Goal: Navigation & Orientation: Go to known website

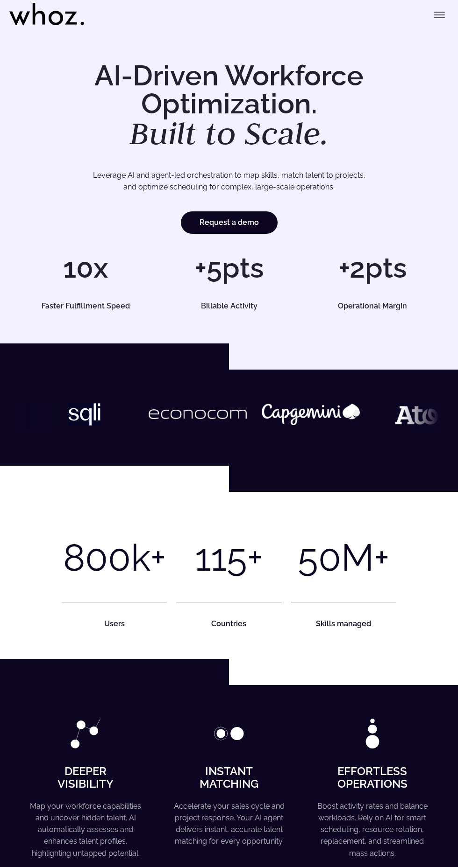
click at [439, 23] on button "Toggle menu" at bounding box center [439, 15] width 19 height 19
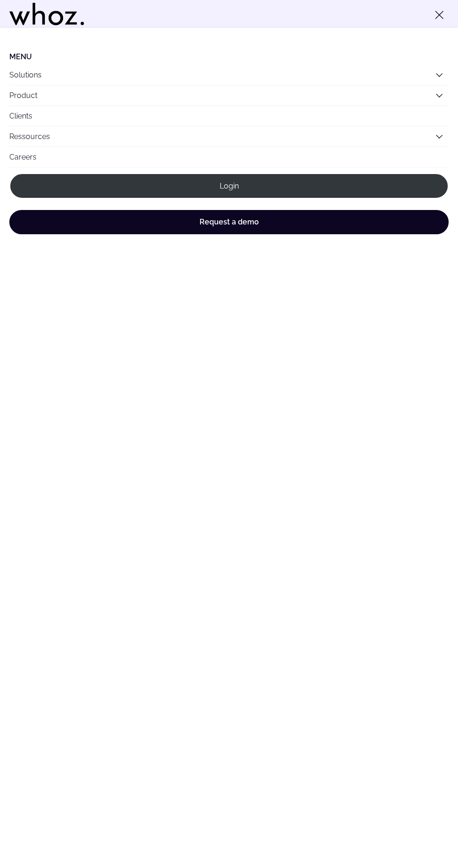
click at [439, 15] on icon "Toggle menu" at bounding box center [438, 14] width 7 height 7
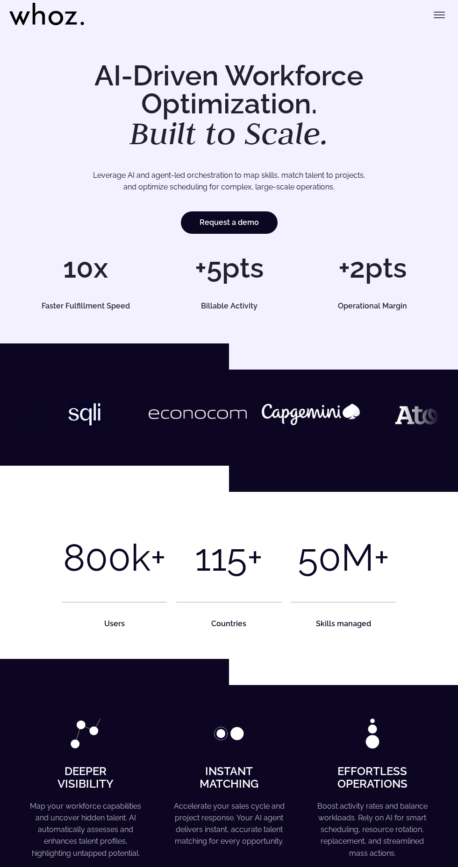
click at [439, 12] on icon "Toggle menu" at bounding box center [439, 12] width 10 height 0
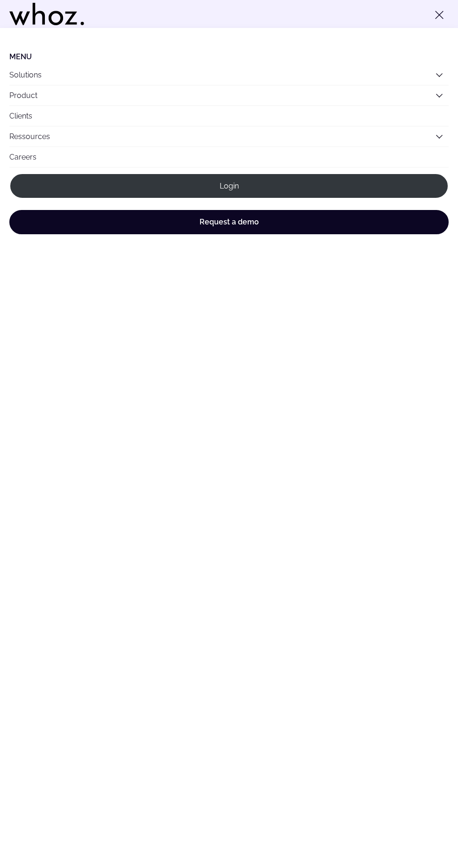
click at [326, 183] on link "Login" at bounding box center [228, 186] width 439 height 26
